Goal: Information Seeking & Learning: Learn about a topic

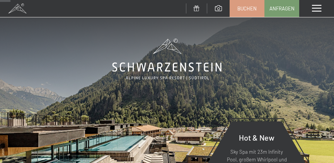
scroll to position [117, 0]
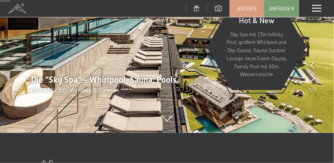
drag, startPoint x: 0, startPoint y: 0, endPoint x: 250, endPoint y: 52, distance: 255.6
click at [250, 52] on p "Sky Spa mit 23m Infinity Pool, großem Whirlpool und Sky-Sauna, Sauna Outdoor Lo…" at bounding box center [257, 55] width 62 height 48
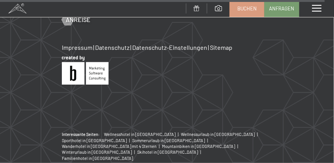
scroll to position [1970, 0]
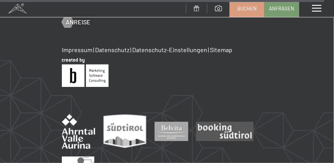
click at [311, 10] on div "Menü" at bounding box center [316, 8] width 35 height 17
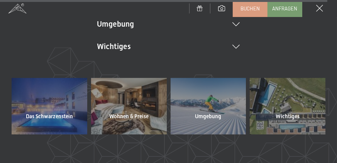
scroll to position [235, 0]
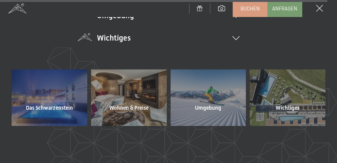
click at [115, 39] on li "Wichtiges Lage & Anreise Online bezahlen Webcam & Wetter Downloads" at bounding box center [168, 37] width 143 height 11
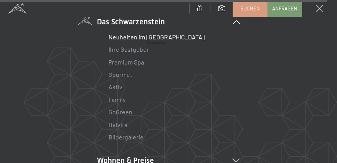
scroll to position [59, 0]
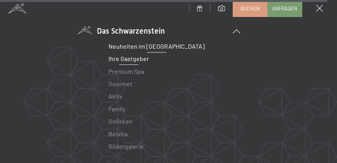
click at [124, 59] on link "Ihre Gastgeber" at bounding box center [129, 58] width 41 height 7
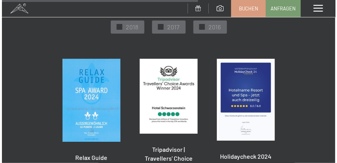
scroll to position [1240, 0]
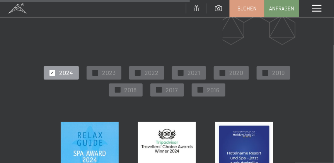
click at [319, 8] on span at bounding box center [316, 8] width 9 height 7
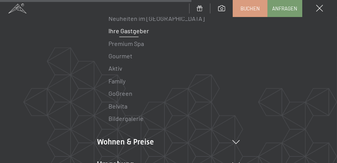
scroll to position [117, 0]
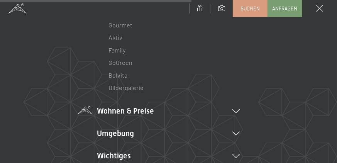
click at [129, 112] on li "Wohnen & Preise Inklusivleistungen Zimmer & Preise Liste Angebote Liste Familie…" at bounding box center [168, 110] width 143 height 11
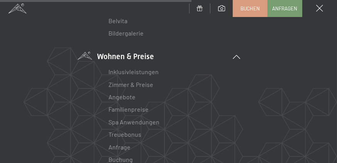
scroll to position [235, 0]
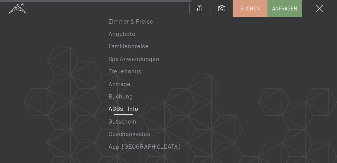
click at [119, 107] on link "AGBs - Info" at bounding box center [124, 108] width 30 height 7
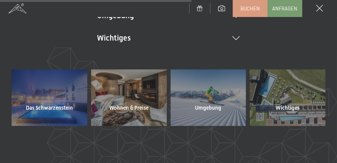
click at [63, 105] on span "Das Schwarzenstein" at bounding box center [49, 108] width 47 height 8
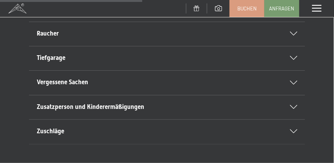
scroll to position [59, 0]
click at [80, 85] on span "Vergessene Sachen" at bounding box center [62, 82] width 51 height 7
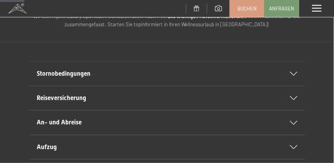
scroll to position [0, 0]
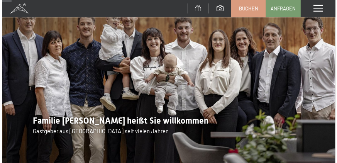
scroll to position [59, 0]
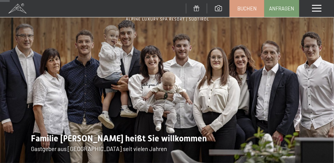
click at [314, 7] on span at bounding box center [316, 8] width 9 height 7
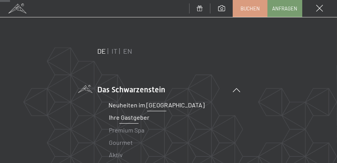
click at [153, 103] on link "Neuheiten im [GEOGRAPHIC_DATA]" at bounding box center [157, 104] width 96 height 7
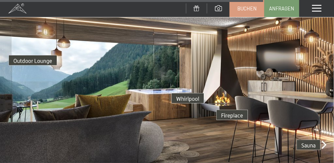
scroll to position [1500, 0]
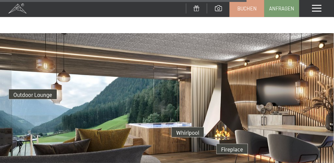
click at [195, 8] on span at bounding box center [197, 8] width 6 height 6
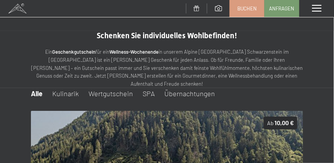
click at [316, 8] on span at bounding box center [316, 8] width 9 height 7
click at [316, 8] on div "Menü" at bounding box center [316, 8] width 35 height 17
click at [315, 5] on span at bounding box center [316, 8] width 9 height 7
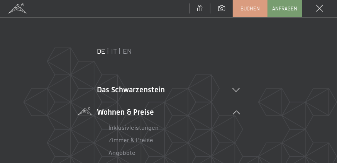
scroll to position [117, 0]
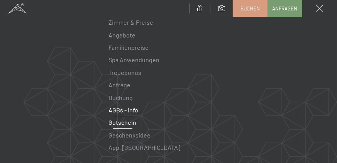
click at [124, 107] on link "AGBs - Info" at bounding box center [124, 109] width 30 height 7
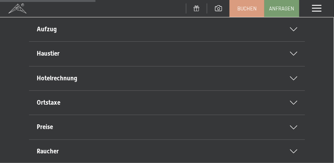
scroll to position [294, 0]
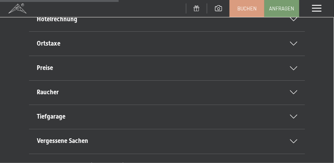
click at [53, 92] on span "Raucher" at bounding box center [48, 92] width 22 height 7
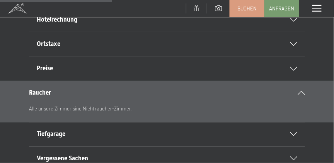
scroll to position [294, 0]
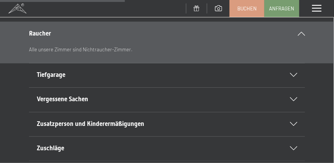
click at [61, 76] on span "Tiefgarage" at bounding box center [51, 74] width 29 height 7
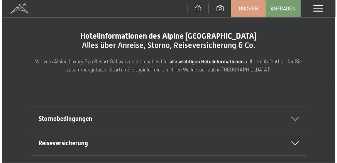
scroll to position [0, 0]
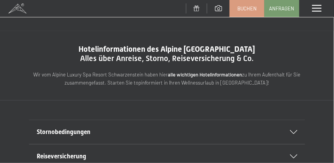
click at [320, 8] on span at bounding box center [316, 8] width 9 height 7
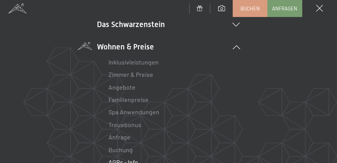
scroll to position [59, 0]
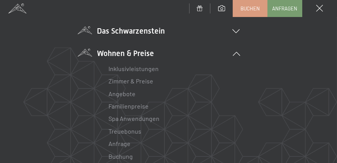
click at [129, 31] on li "Das Schwarzenstein Neuheiten im Schwarzenstein Ihre Gastgeber Premium Spa Gourm…" at bounding box center [168, 30] width 143 height 11
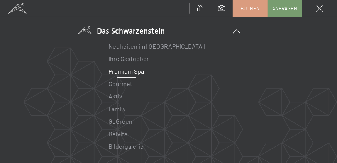
click at [120, 71] on link "Premium Spa" at bounding box center [127, 71] width 36 height 7
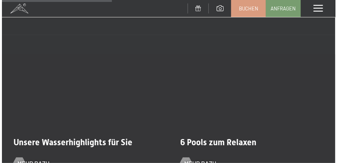
scroll to position [1236, 0]
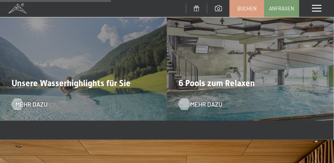
click at [208, 100] on span "Mehr dazu" at bounding box center [206, 104] width 32 height 8
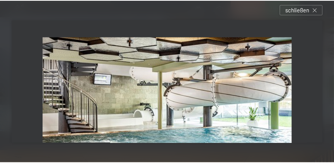
scroll to position [133, 0]
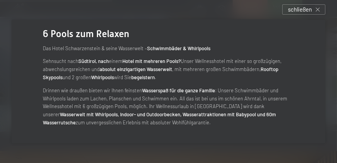
click at [291, 9] on span "schließen" at bounding box center [300, 9] width 24 height 8
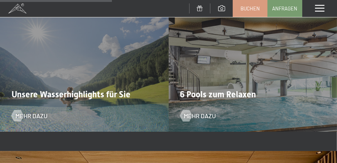
scroll to position [132, 0]
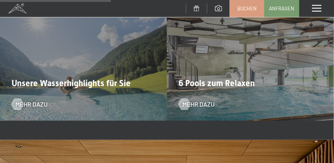
click at [77, 80] on span "Unsere Wasserhighlights für Sie" at bounding box center [71, 83] width 119 height 10
click at [29, 100] on span "Mehr dazu" at bounding box center [31, 104] width 32 height 8
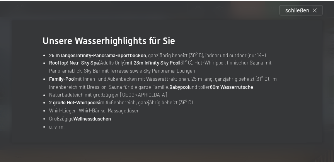
scroll to position [131, 0]
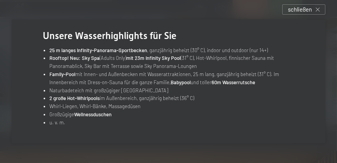
click at [296, 11] on span "schließen" at bounding box center [300, 9] width 24 height 8
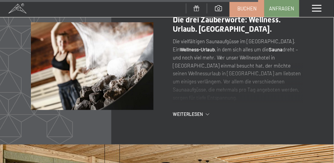
scroll to position [2419, 0]
